Goal: Task Accomplishment & Management: Use online tool/utility

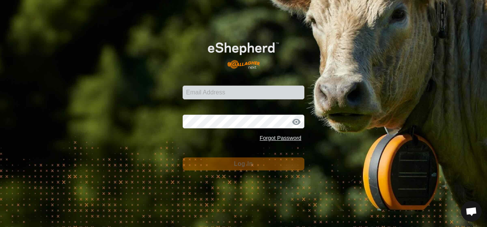
type input "[EMAIL_ADDRESS][DOMAIN_NAME]"
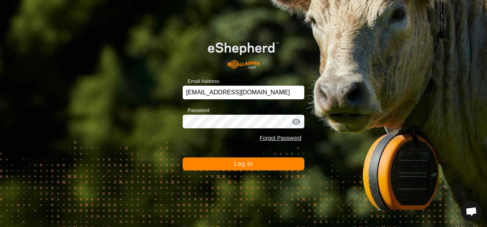
click at [237, 163] on span "Log In" at bounding box center [243, 164] width 19 height 7
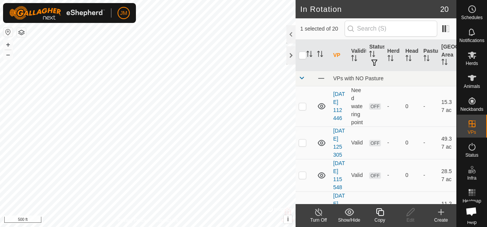
checkbox input "true"
checkbox input "false"
click at [412, 211] on icon at bounding box center [411, 212] width 10 height 9
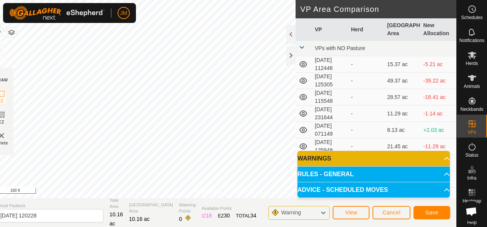
click at [238, 0] on html "JM Schedules Notifications Herds Animals Neckbands VPs Status Infra Heatmap Hel…" at bounding box center [243, 113] width 487 height 227
click at [425, 213] on button "Save" at bounding box center [431, 212] width 37 height 13
